Goal: Information Seeking & Learning: Learn about a topic

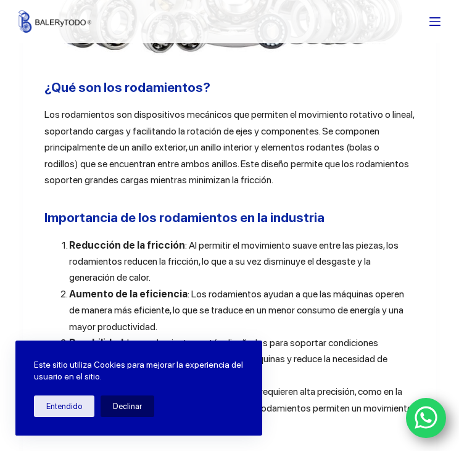
scroll to position [714, 0]
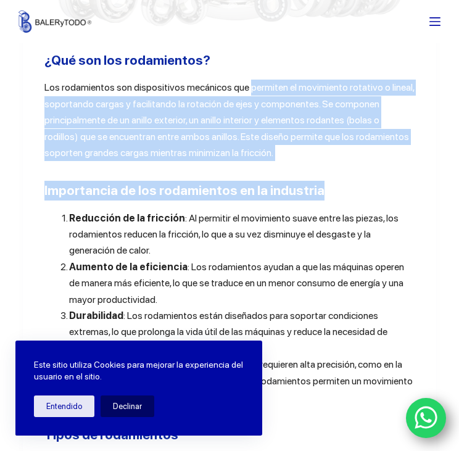
drag, startPoint x: 245, startPoint y: 89, endPoint x: 335, endPoint y: 178, distance: 127.1
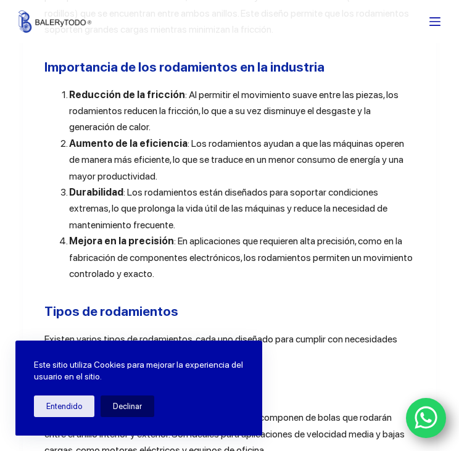
scroll to position [839, 0]
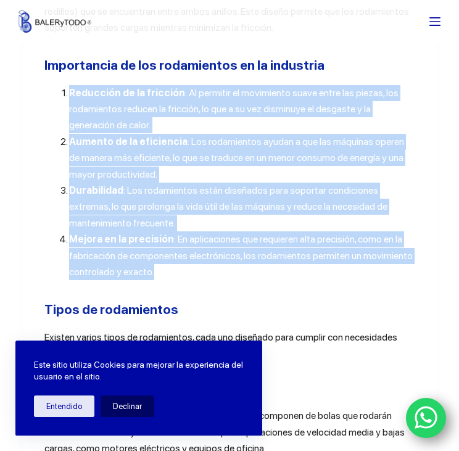
drag, startPoint x: 67, startPoint y: 97, endPoint x: 167, endPoint y: 277, distance: 205.9
click at [167, 277] on ol "Reducción de la fricción : Al permitir el movimiento suave entre las piezas, lo…" at bounding box center [229, 183] width 370 height 196
copy ol "Reducción de la fricción : Al permitir el movimiento suave entre las piezas, lo…"
click at [288, 179] on li "Aumento de la eficiencia : Los rodamientos ayudan a que las máquinas operen de …" at bounding box center [242, 158] width 346 height 49
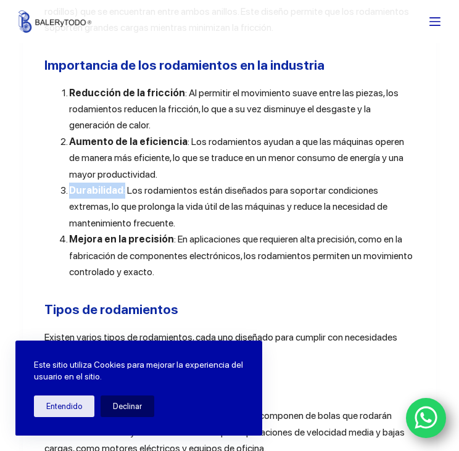
drag, startPoint x: 67, startPoint y: 196, endPoint x: 119, endPoint y: 198, distance: 51.3
click at [119, 198] on li "Durabilidad : Los rodamientos están diseñados para soportar condiciones extrema…" at bounding box center [242, 207] width 346 height 49
copy li "Durabilidad :"
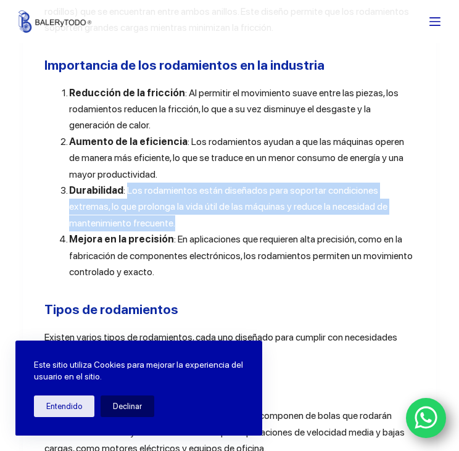
drag, startPoint x: 120, startPoint y: 194, endPoint x: 280, endPoint y: 230, distance: 163.4
click at [280, 230] on li "Durabilidad : Los rodamientos están diseñados para soportar condiciones extrema…" at bounding box center [242, 207] width 346 height 49
copy span "Los rodamientos están diseñados para soportar condiciones extremas, lo que prol…"
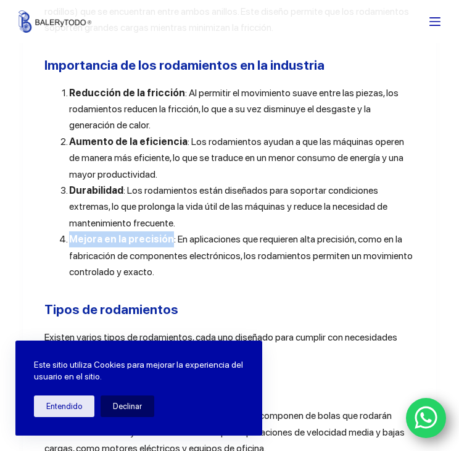
drag, startPoint x: 162, startPoint y: 242, endPoint x: 52, endPoint y: 247, distance: 110.6
click at [52, 247] on ol "Reducción de la fricción : Al permitir el movimiento suave entre las piezas, lo…" at bounding box center [229, 183] width 370 height 196
click at [165, 245] on span ": En aplicaciones que requieren alta precisión, como en la fabricación de compo…" at bounding box center [241, 255] width 344 height 44
drag, startPoint x: 164, startPoint y: 244, endPoint x: 65, endPoint y: 244, distance: 98.8
click at [69, 244] on li "Mejora en la precisión : En aplicaciones que requieren alta precisión, como en …" at bounding box center [242, 256] width 346 height 49
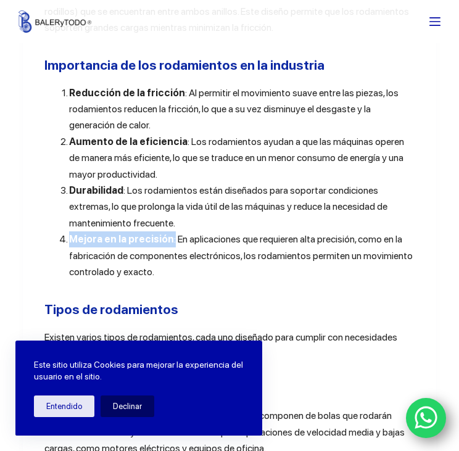
copy li "Mejora en la precisión :"
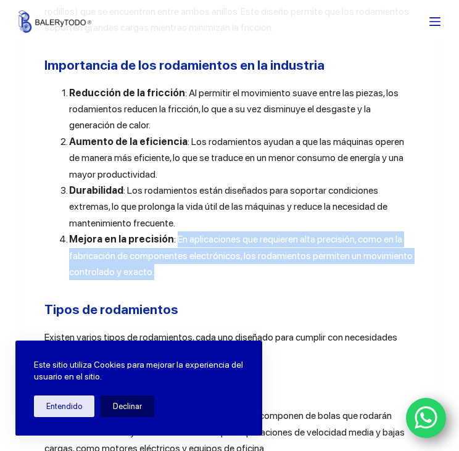
drag, startPoint x: 166, startPoint y: 243, endPoint x: 183, endPoint y: 272, distance: 33.2
click at [183, 272] on li "Mejora en la precisión : En aplicaciones que requieren alta precisión, como en …" at bounding box center [242, 256] width 346 height 49
copy span "En aplicaciones que requieren alta precisión, como en la fabricación de compone…"
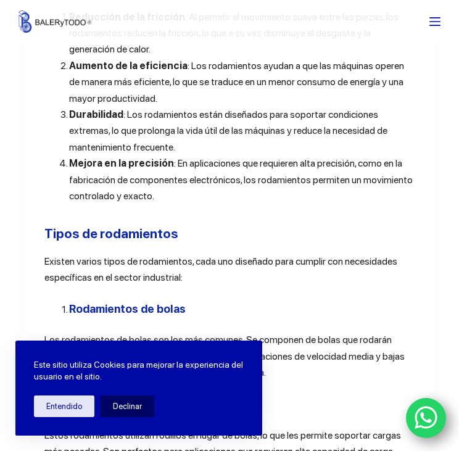
scroll to position [906, 0]
